Goal: Check status: Check status

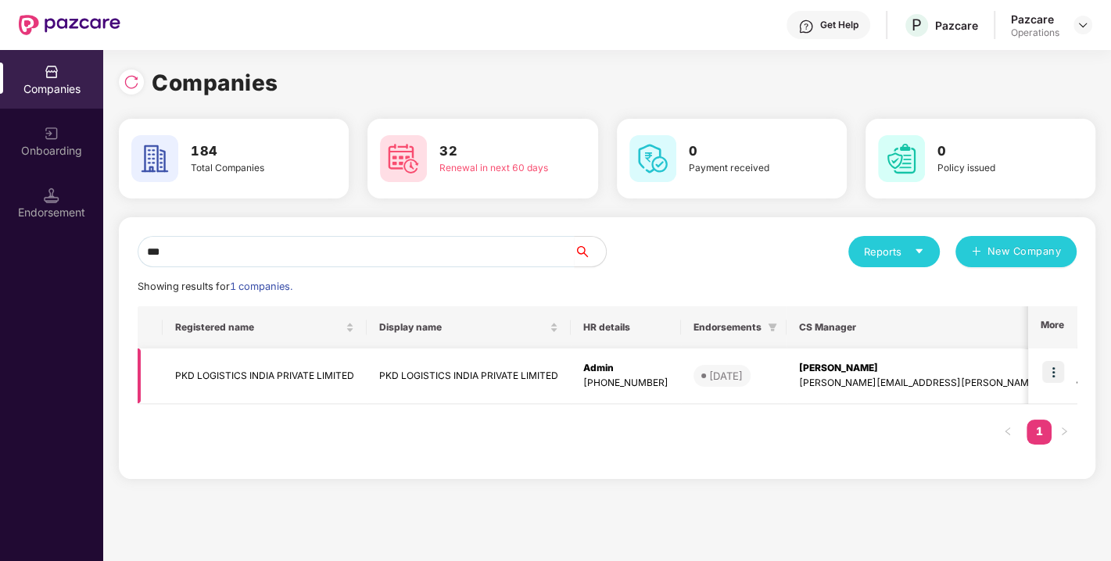
type input "***"
click at [218, 392] on td "PKD LOGISTICS INDIA PRIVATE LIMITED" at bounding box center [265, 377] width 204 height 56
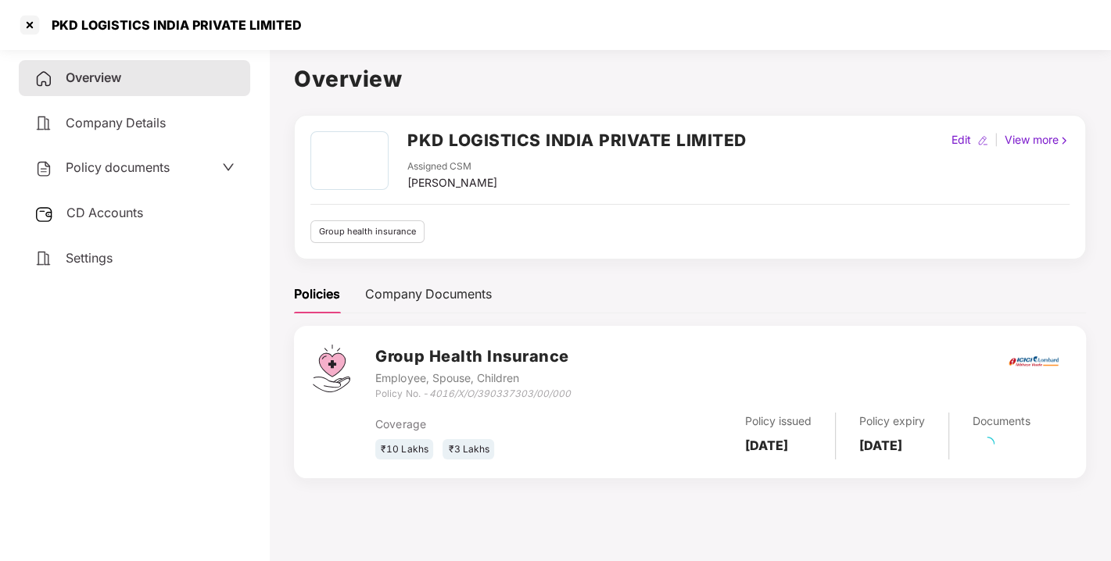
click at [415, 148] on h2 "PKD LOGISTICS INDIA PRIVATE LIMITED" at bounding box center [576, 140] width 339 height 26
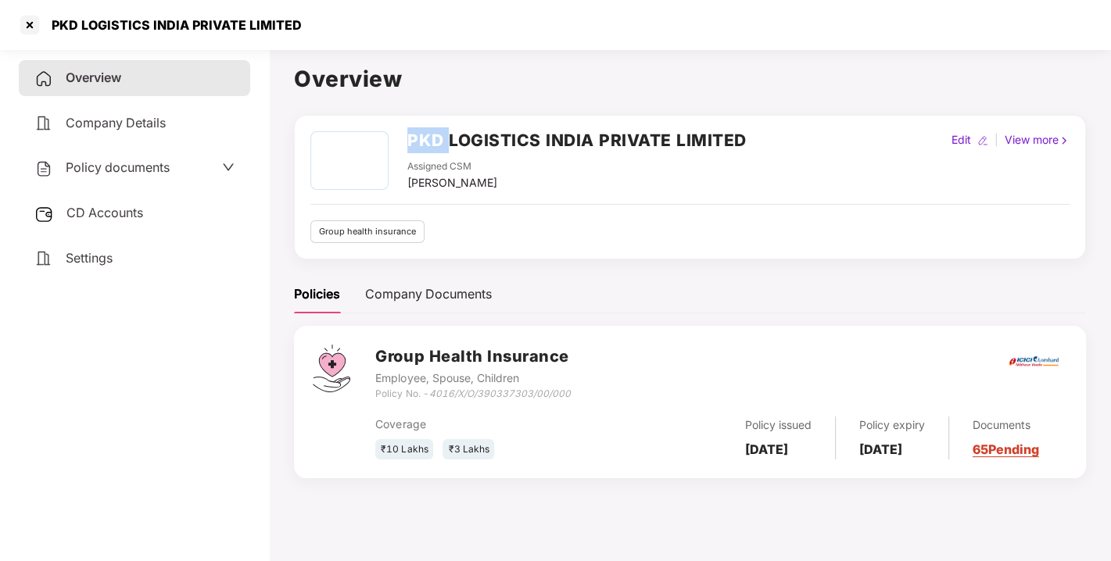
click at [415, 148] on h2 "PKD LOGISTICS INDIA PRIVATE LIMITED" at bounding box center [576, 140] width 339 height 26
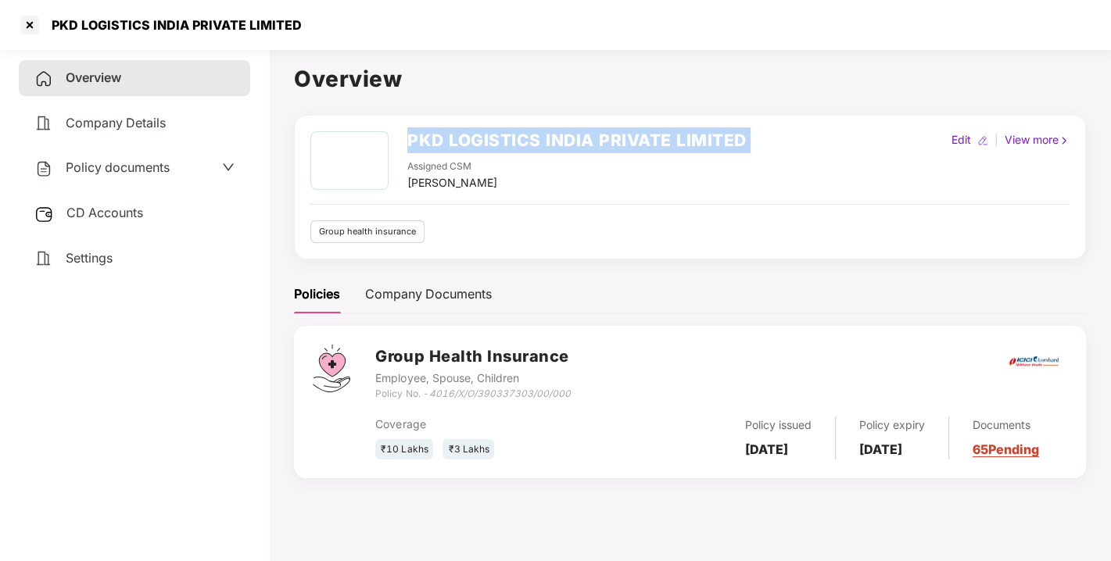
click at [415, 148] on h2 "PKD LOGISTICS INDIA PRIVATE LIMITED" at bounding box center [576, 140] width 339 height 26
copy h2 "PKD LOGISTICS INDIA PRIVATE LIMITED"
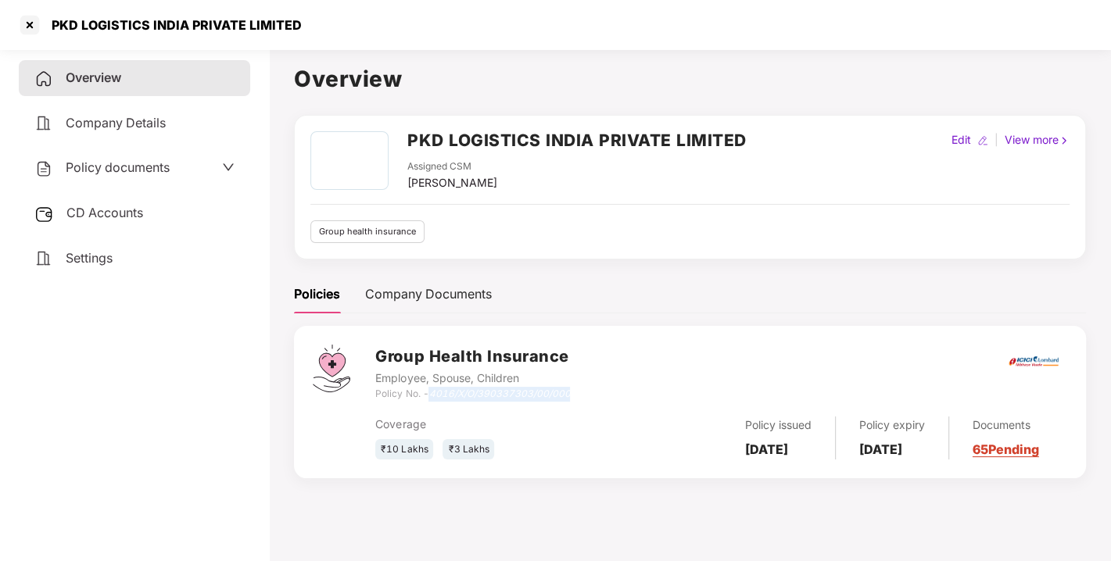
drag, startPoint x: 429, startPoint y: 393, endPoint x: 608, endPoint y: 390, distance: 178.3
click at [608, 390] on div "Group Health Insurance Employee, Spouse, Children Policy No. - 4016/X/O/3903373…" at bounding box center [721, 373] width 692 height 56
copy div "4016/X/O/390337303/00/000"
click at [471, 410] on div "Coverage ₹10 Lakhs ₹3 Lakhs Policy issued [DATE] Policy expiry [DATE] Documents…" at bounding box center [721, 431] width 692 height 59
drag, startPoint x: 432, startPoint y: 393, endPoint x: 626, endPoint y: 395, distance: 193.9
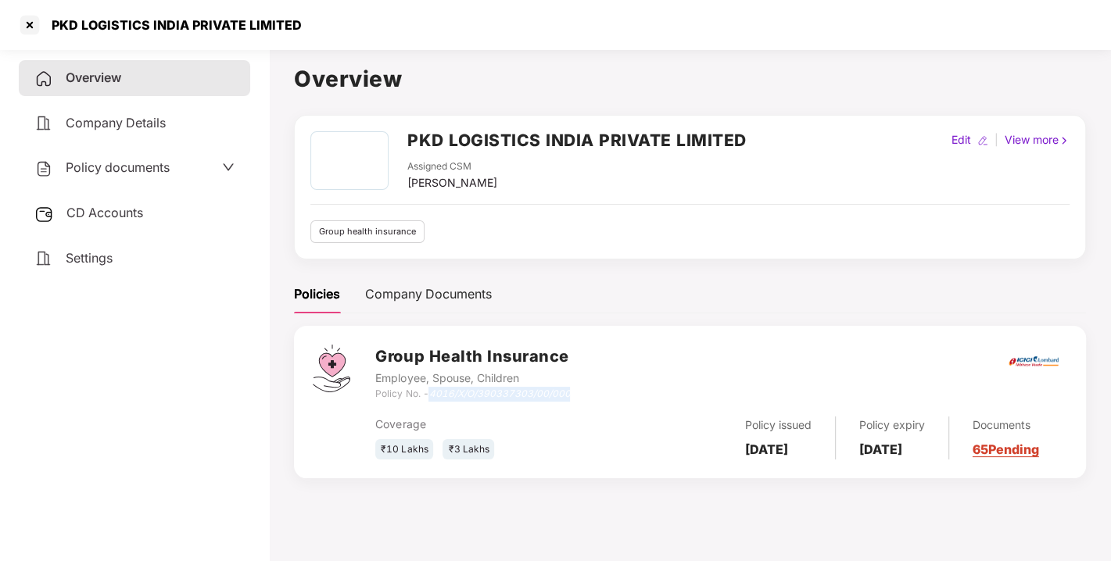
click at [626, 395] on div "Group Health Insurance Employee, Spouse, Children Policy No. - 4016/X/O/3903373…" at bounding box center [721, 373] width 692 height 56
copy icon "4016/X/O/390337303/00/000"
